Goal: Complete application form: Complete application form

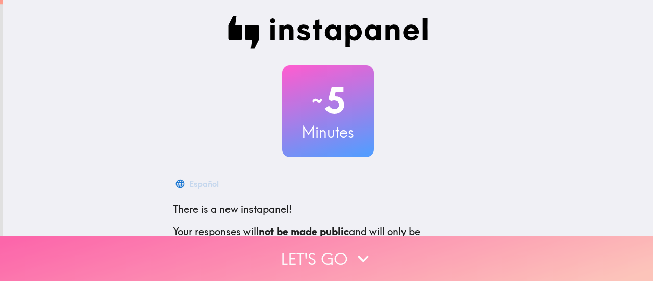
click at [309, 253] on button "Let's go" at bounding box center [326, 258] width 653 height 45
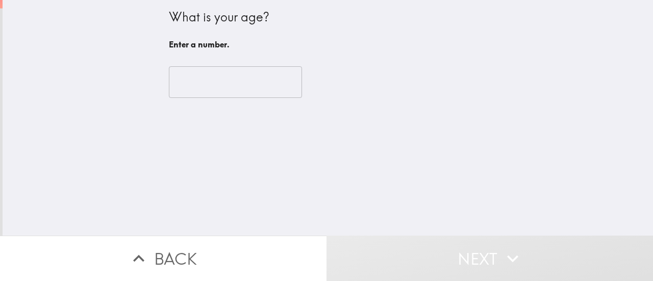
click at [219, 87] on input "number" at bounding box center [235, 82] width 133 height 32
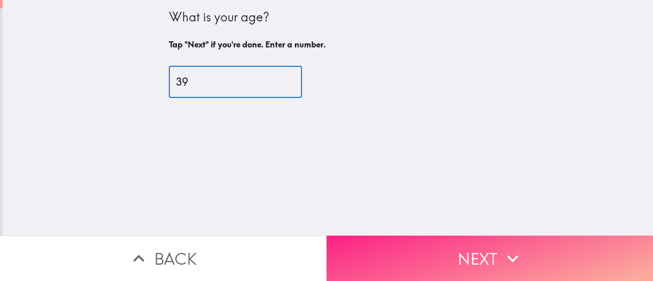
type input "39"
click at [400, 248] on button "Next" at bounding box center [489, 258] width 326 height 45
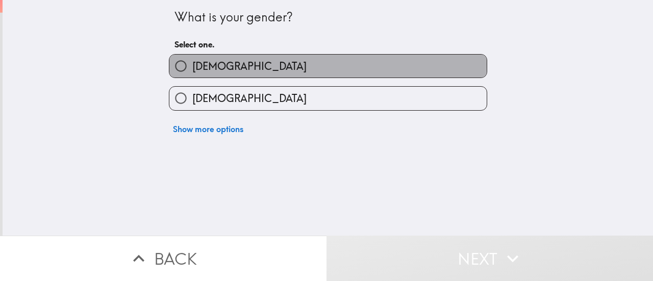
click at [220, 64] on label "[DEMOGRAPHIC_DATA]" at bounding box center [327, 66] width 317 height 23
click at [192, 64] on input "[DEMOGRAPHIC_DATA]" at bounding box center [180, 66] width 23 height 23
radio input "true"
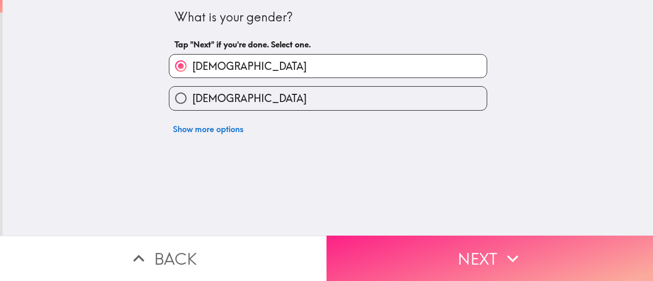
click at [386, 242] on button "Next" at bounding box center [489, 258] width 326 height 45
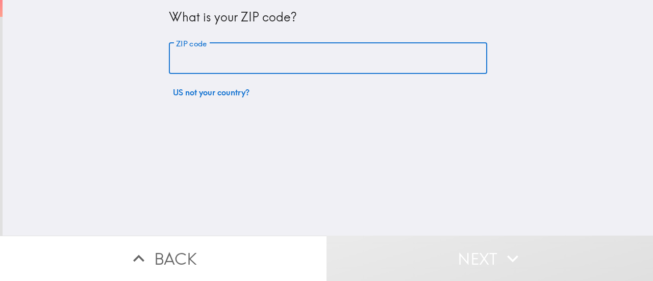
click at [244, 56] on input "ZIP code" at bounding box center [328, 59] width 318 height 32
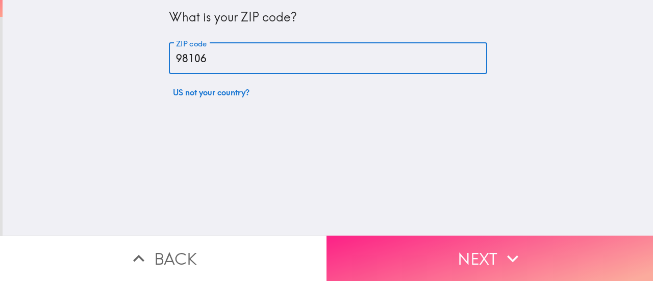
type input "98106"
click at [375, 248] on button "Next" at bounding box center [489, 258] width 326 height 45
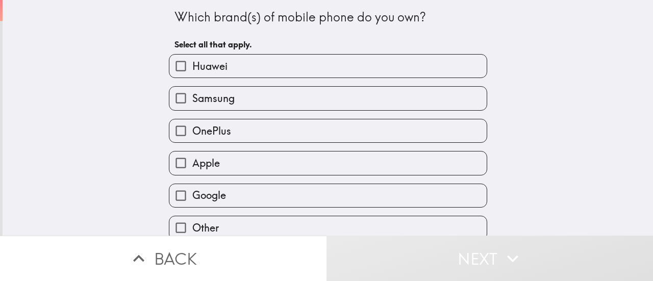
click at [219, 168] on label "Apple" at bounding box center [327, 162] width 317 height 23
click at [192, 168] on input "Apple" at bounding box center [180, 162] width 23 height 23
checkbox input "true"
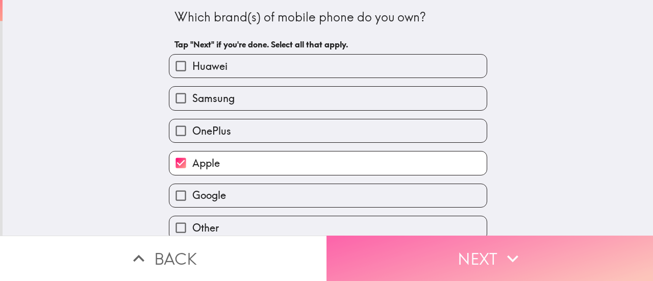
click at [405, 257] on button "Next" at bounding box center [489, 258] width 326 height 45
